Goal: Task Accomplishment & Management: Manage account settings

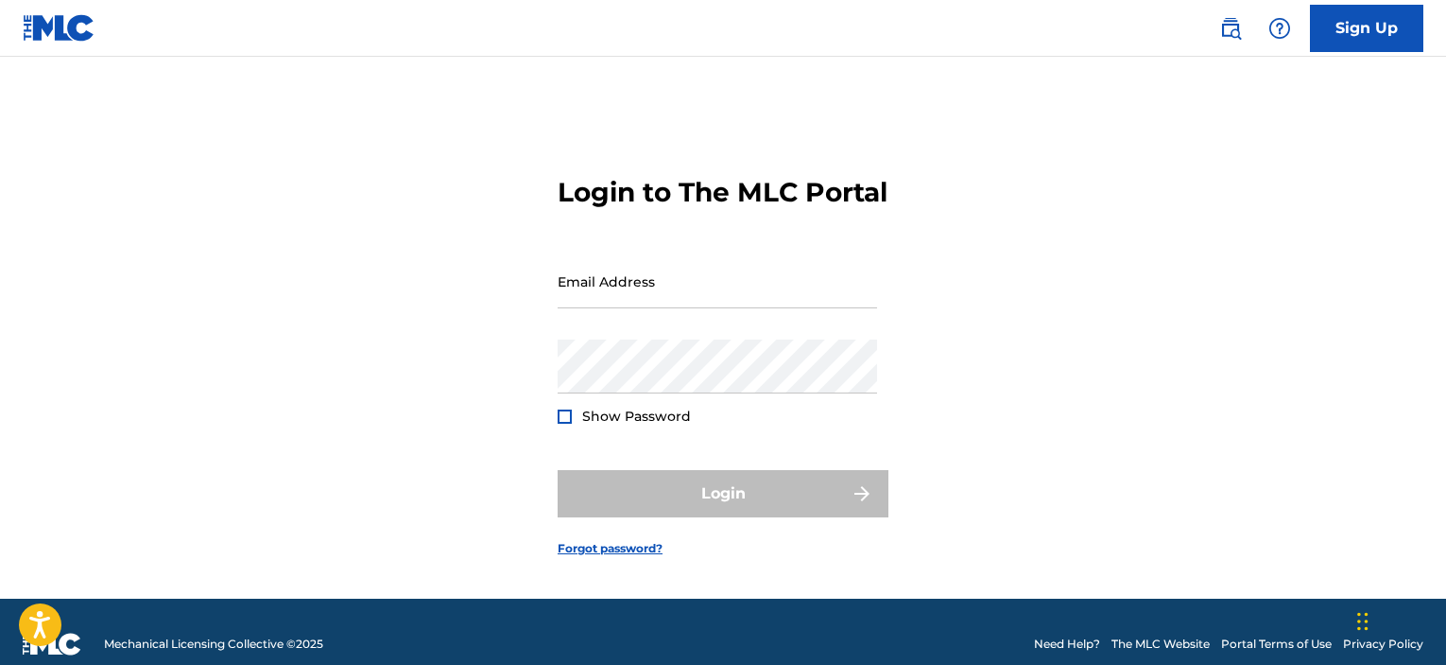
click at [676, 304] on input "Email Address" at bounding box center [718, 281] width 320 height 54
type input "[EMAIL_ADDRESS][DOMAIN_NAME]"
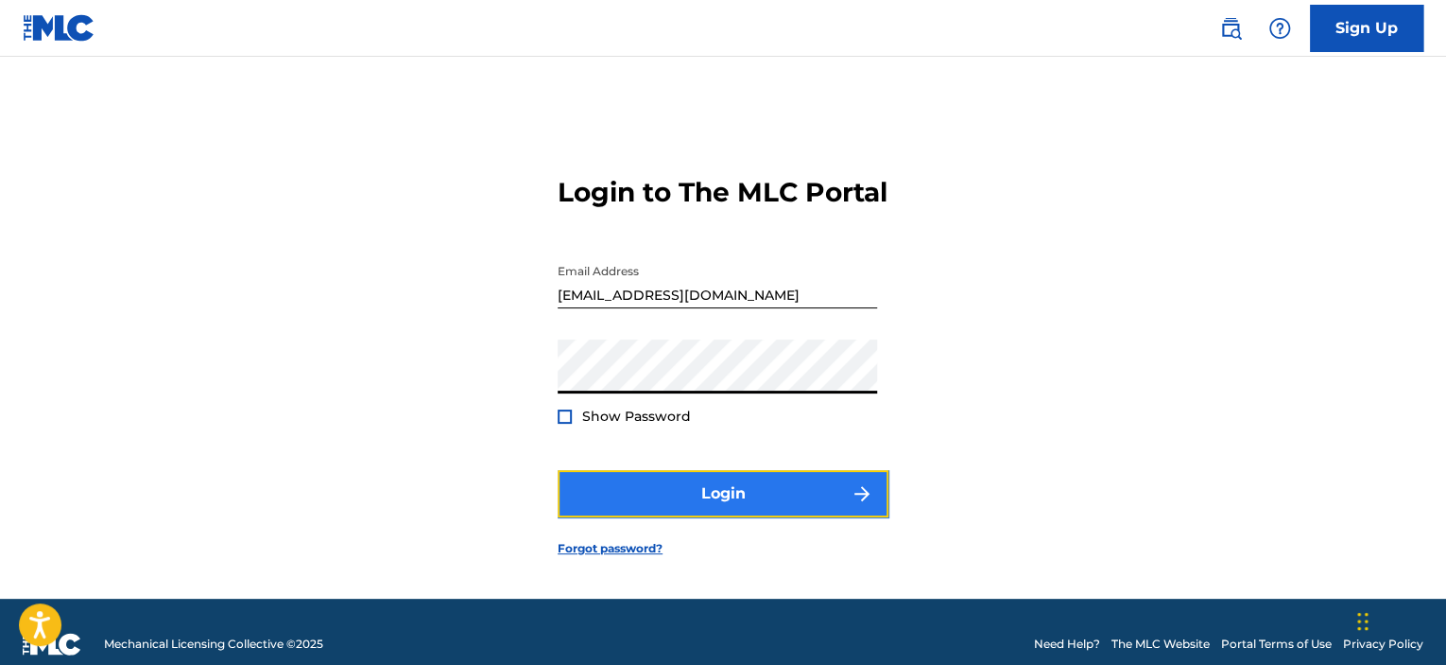
click at [755, 506] on button "Login" at bounding box center [723, 493] width 331 height 47
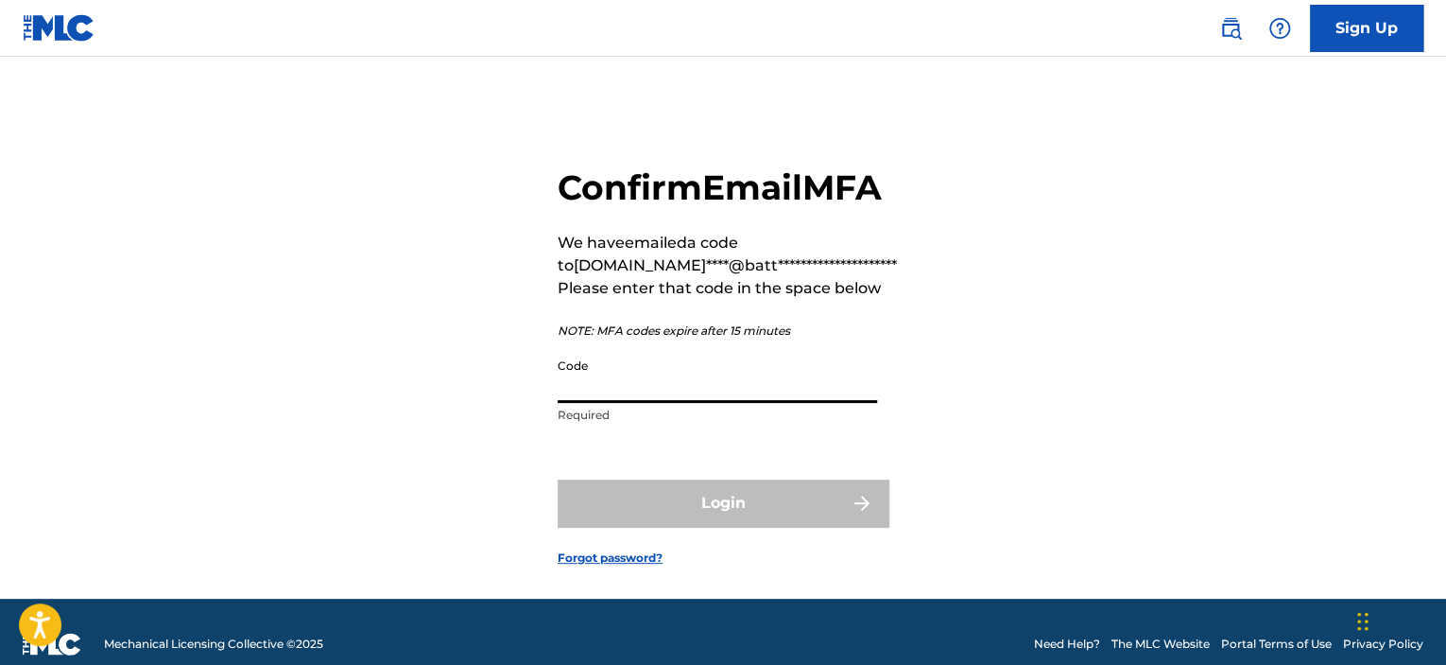
click at [658, 403] on input "Code" at bounding box center [718, 376] width 320 height 54
paste input "039506"
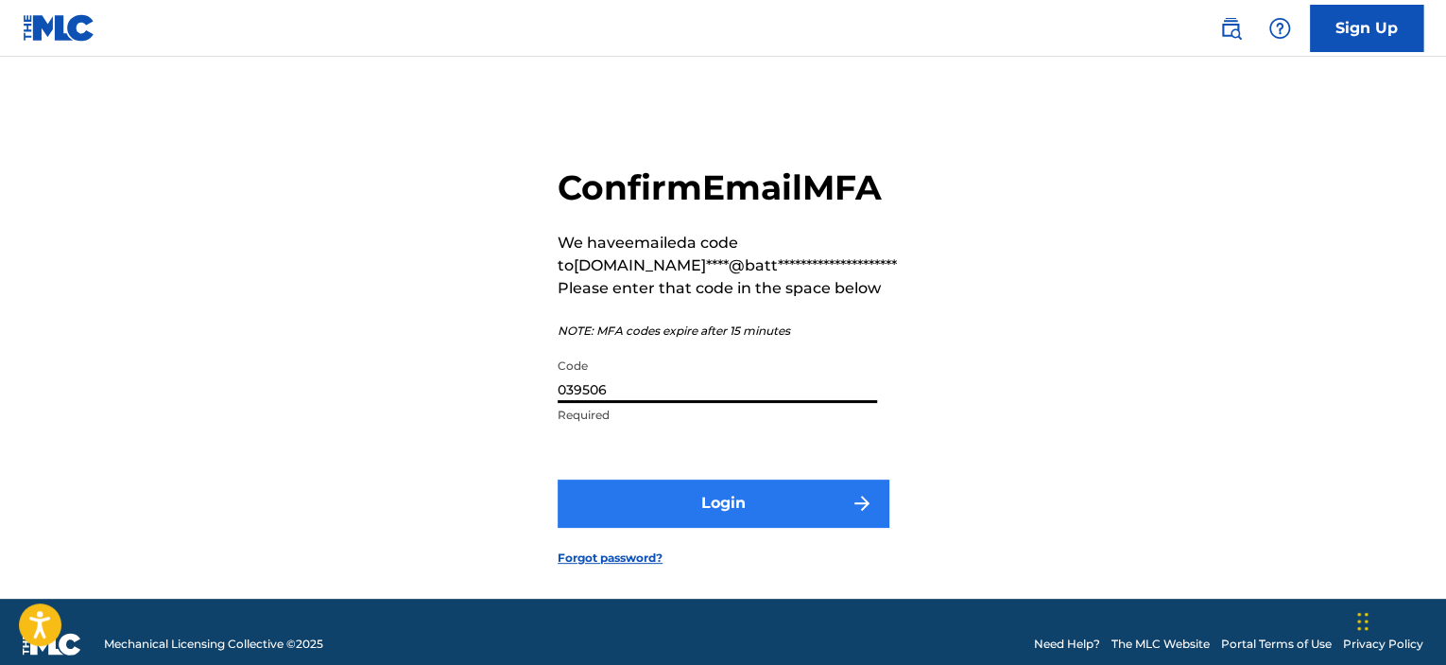
type input "039506"
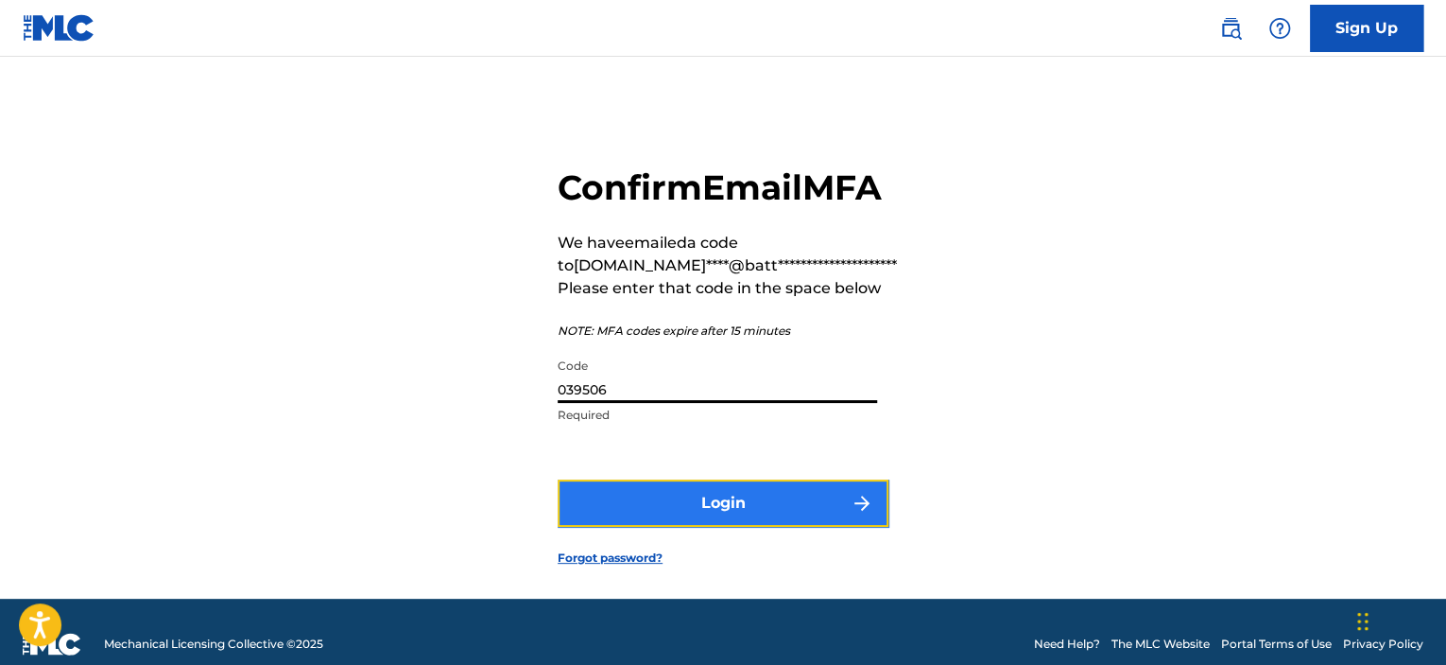
click at [688, 525] on button "Login" at bounding box center [723, 502] width 331 height 47
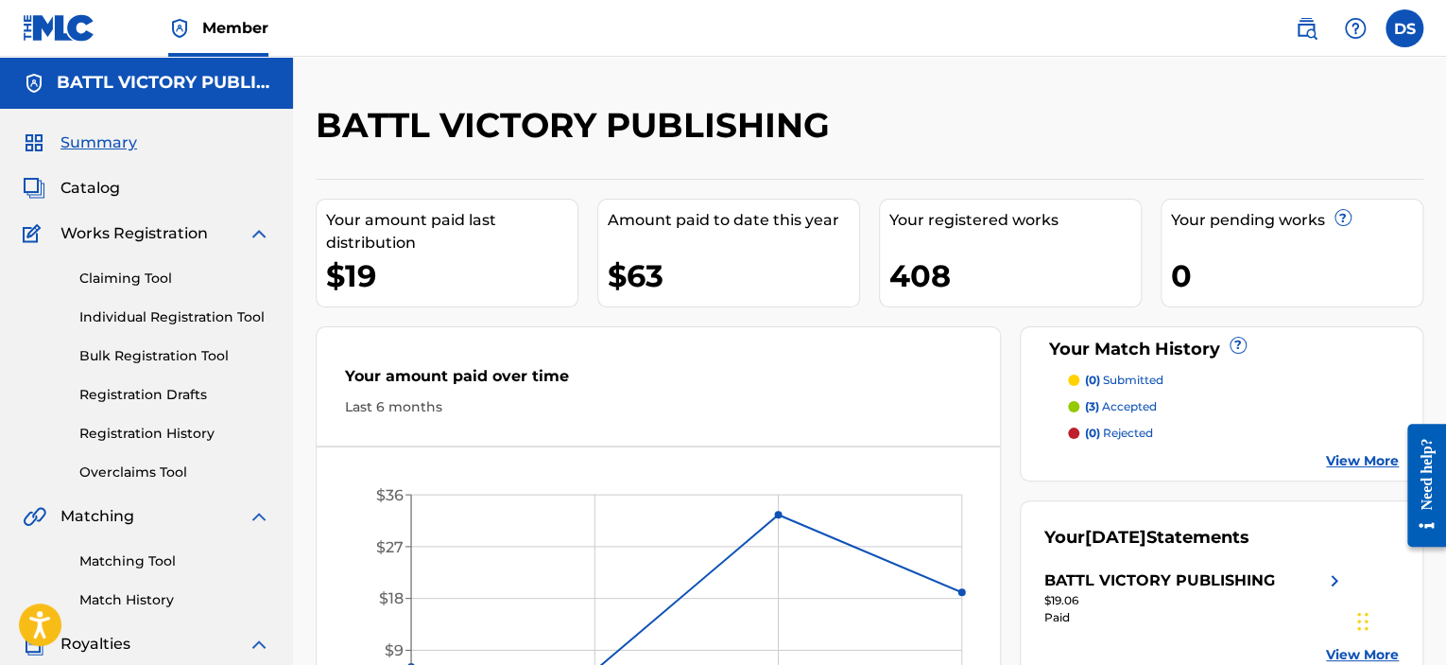
click at [104, 136] on span "Summary" at bounding box center [98, 142] width 77 height 23
click at [1418, 29] on label at bounding box center [1405, 28] width 38 height 38
click at [1405, 28] on input "[PERSON_NAME] [EMAIL_ADDRESS][DOMAIN_NAME] Profile Log out" at bounding box center [1405, 28] width 0 height 0
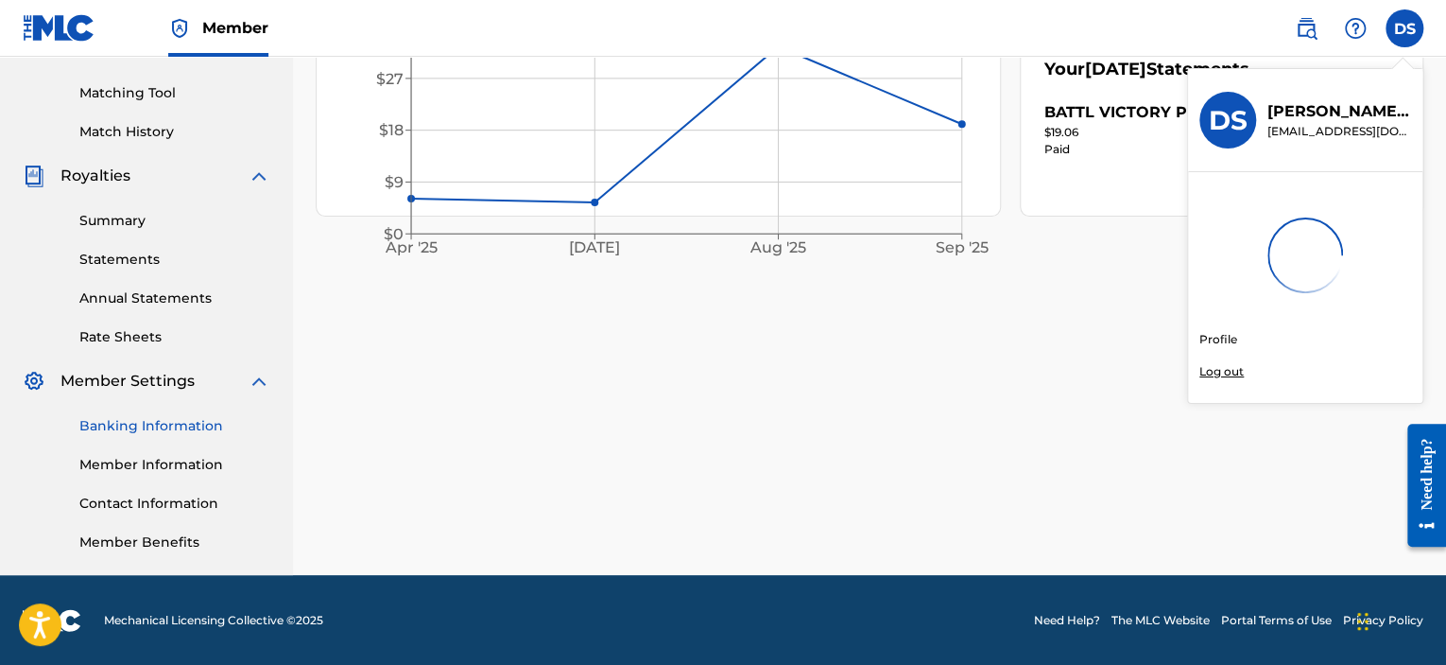
scroll to position [469, 0]
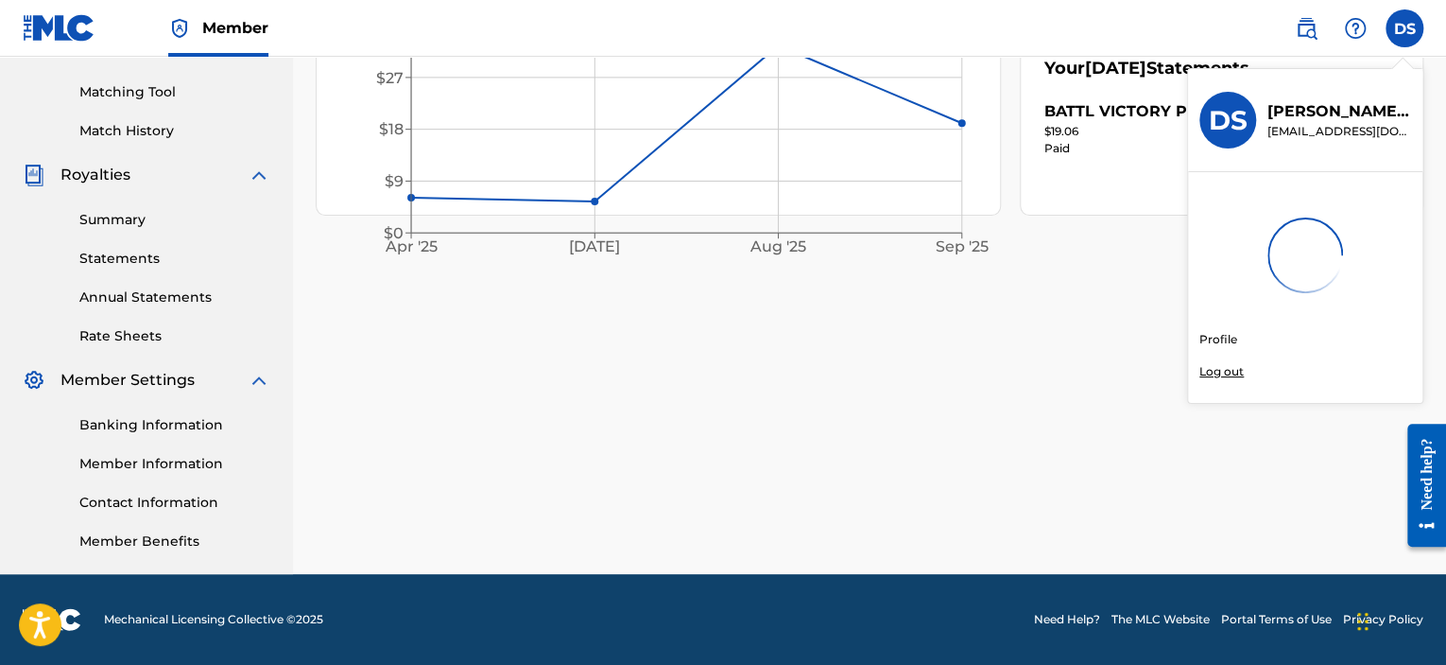
drag, startPoint x: 191, startPoint y: 457, endPoint x: 299, endPoint y: 472, distance: 108.8
click at [192, 458] on link "Member Information" at bounding box center [174, 464] width 191 height 20
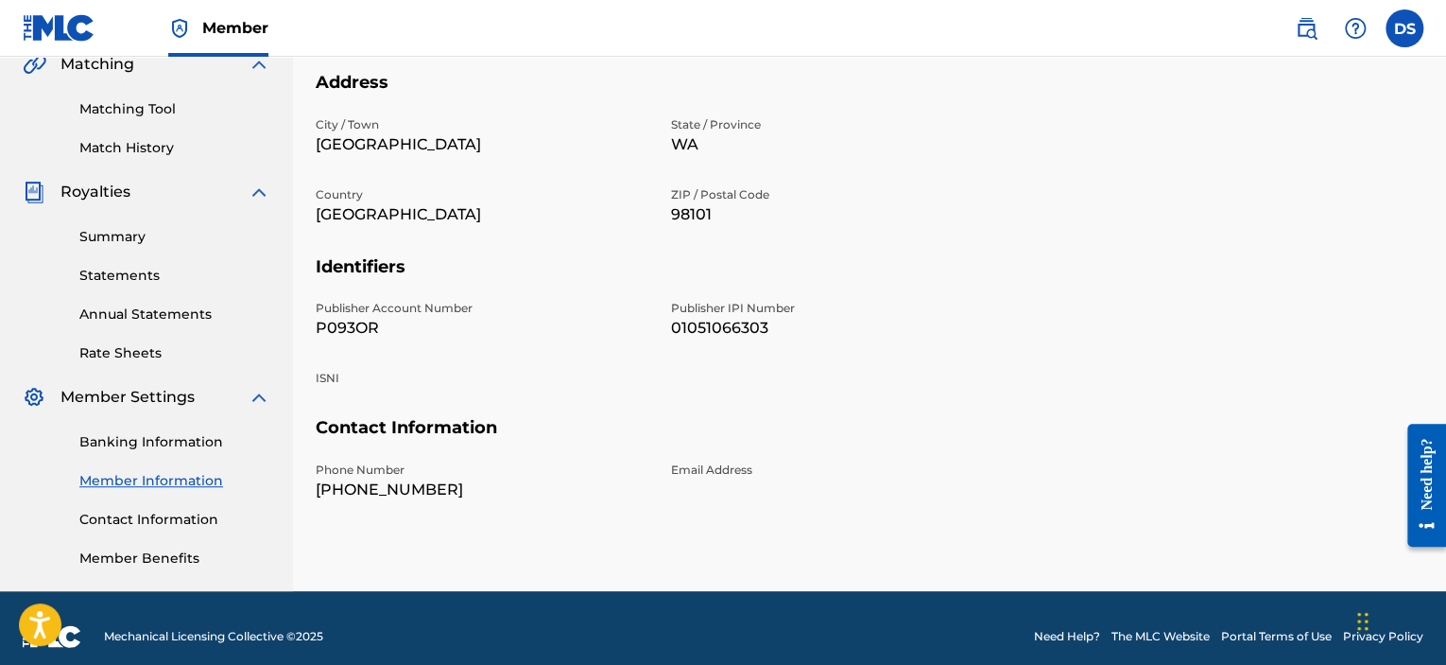
scroll to position [469, 0]
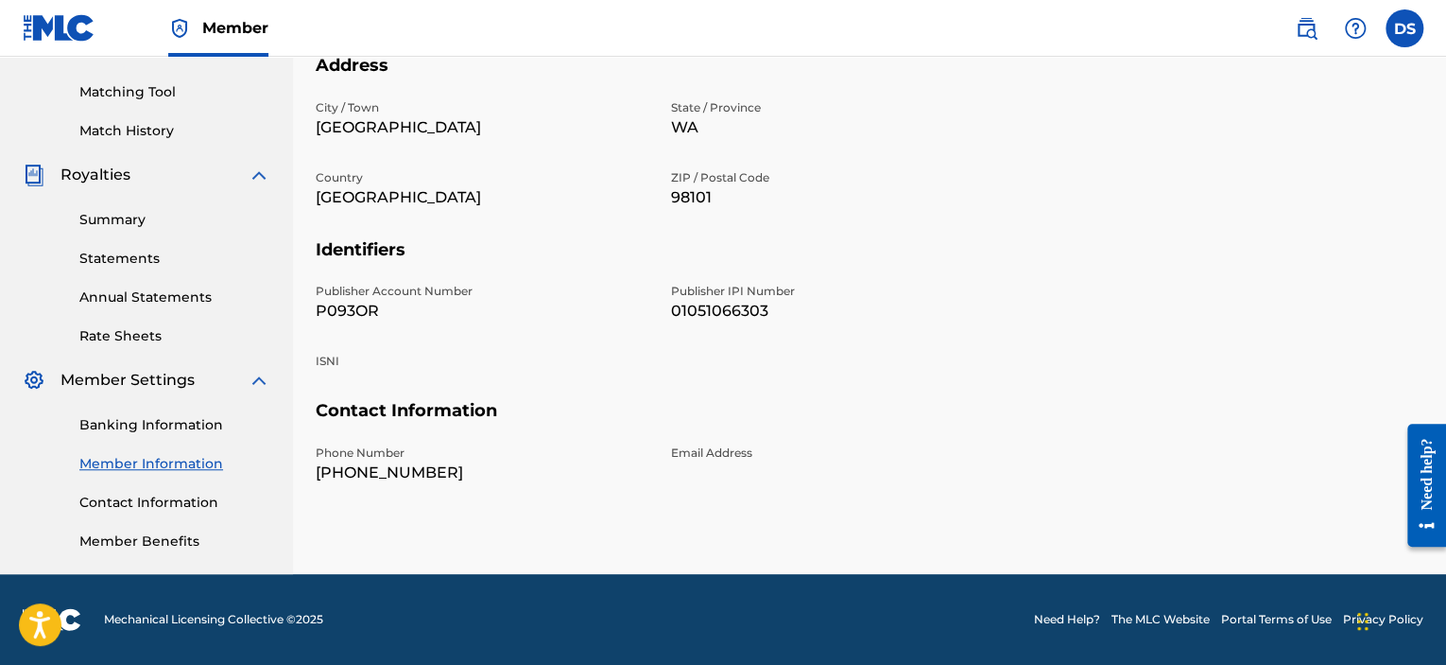
click at [357, 310] on p "P093OR" at bounding box center [482, 311] width 333 height 23
copy p "P093OR"
